Goal: Find specific page/section: Find specific page/section

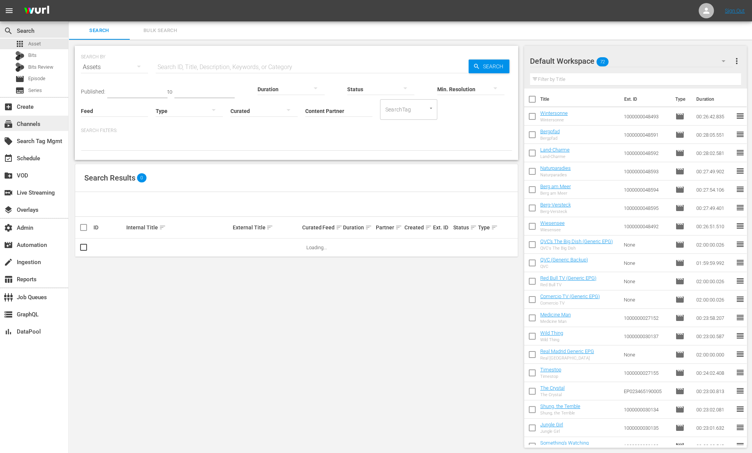
click at [39, 124] on div "subscriptions Channels" at bounding box center [21, 122] width 43 height 7
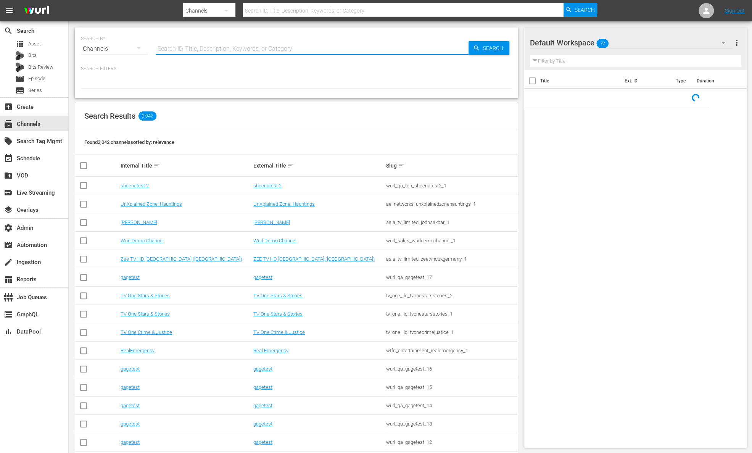
click at [177, 49] on input "text" at bounding box center [312, 49] width 313 height 18
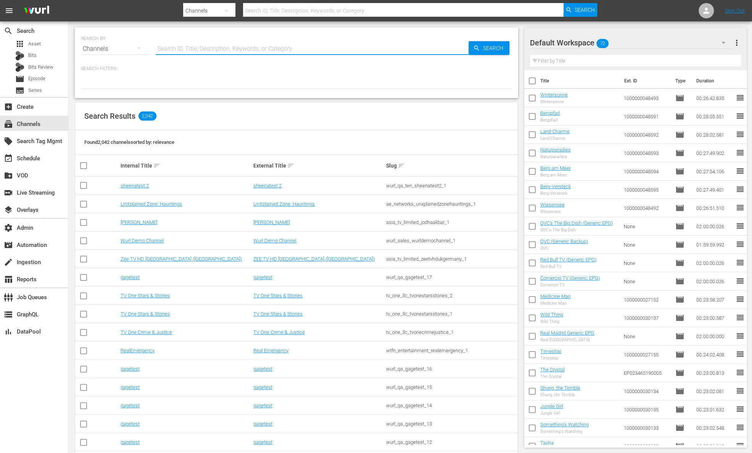
paste input "EntrepreneurTV"
type input "EntrepreneurTV"
click at [487, 47] on span "Search" at bounding box center [494, 48] width 29 height 14
